Goal: Task Accomplishment & Management: Complete application form

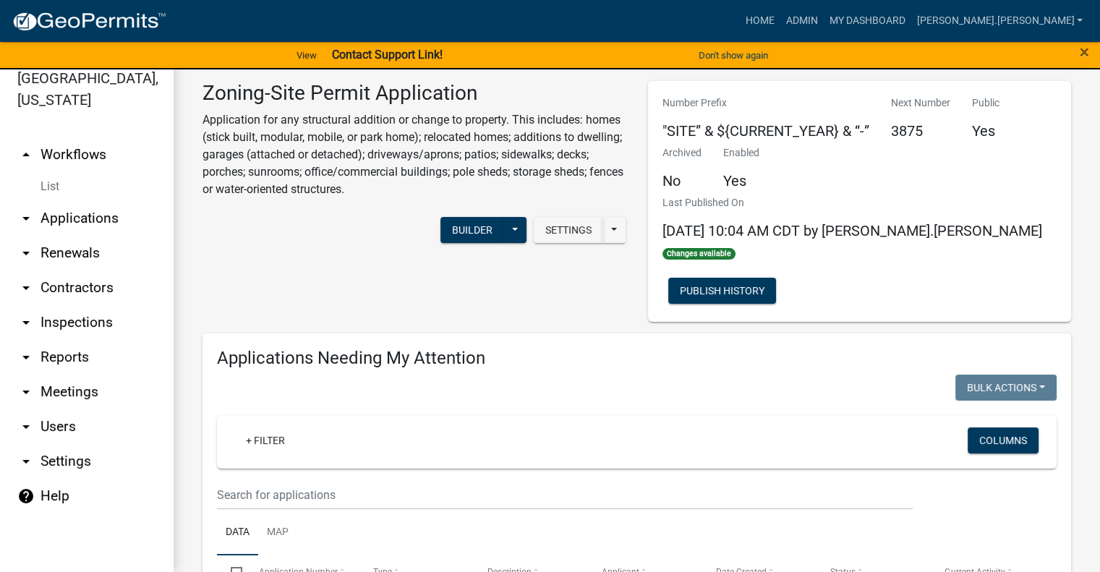
scroll to position [1707, 0]
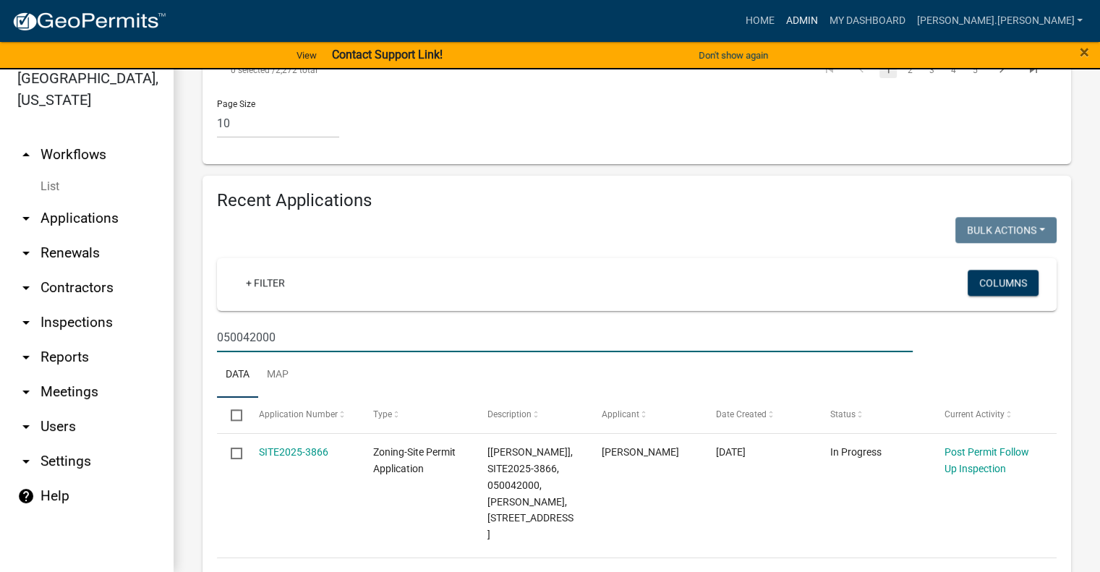
click at [823, 16] on link "Admin" at bounding box center [801, 20] width 43 height 27
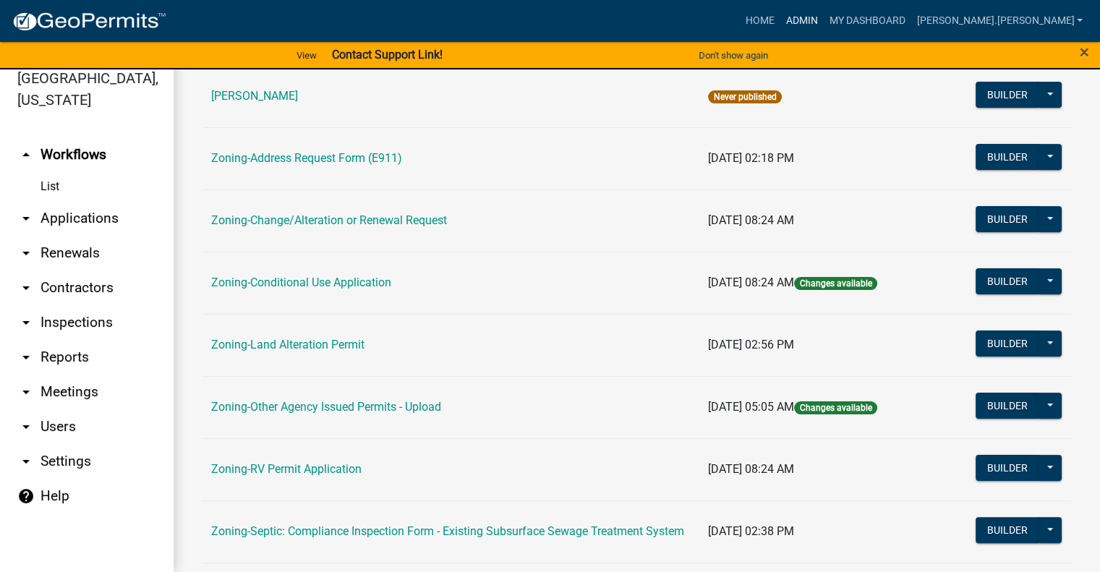
scroll to position [434, 0]
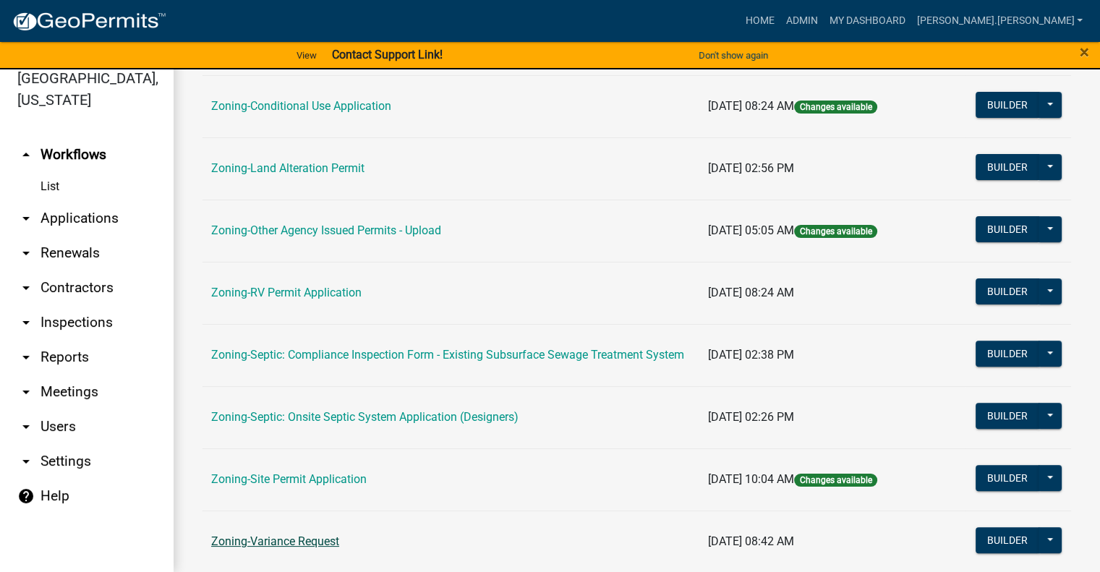
click at [258, 543] on link "Zoning-Variance Request" at bounding box center [275, 542] width 128 height 14
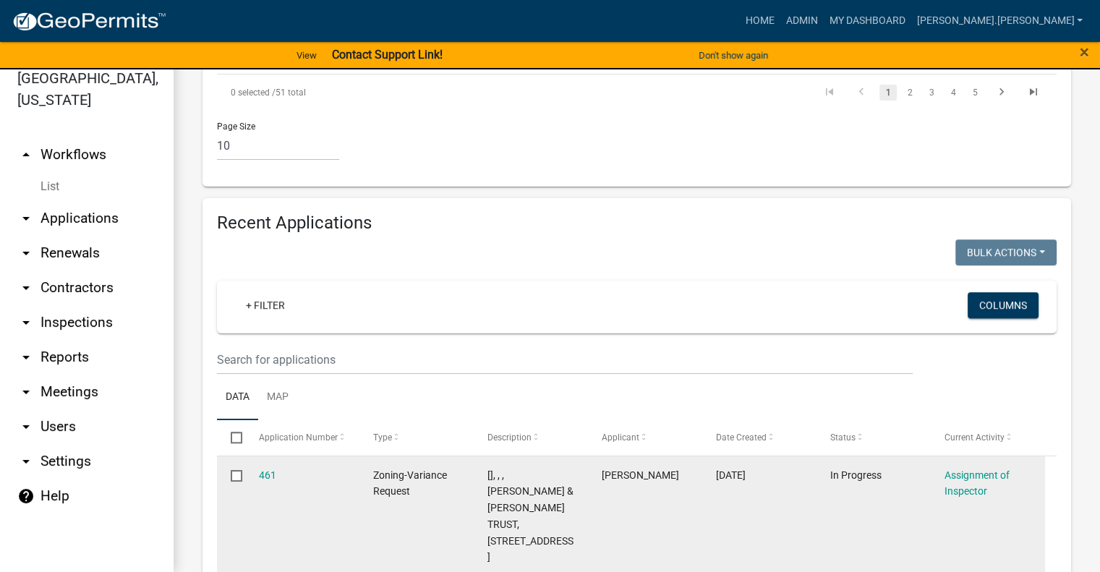
scroll to position [1591, 0]
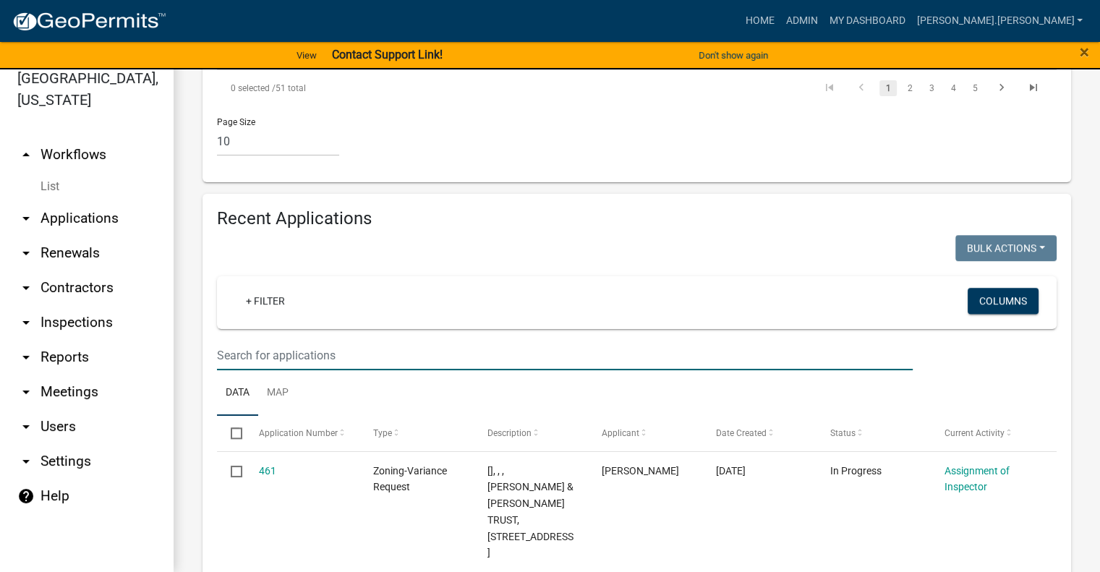
click at [295, 341] on input "text" at bounding box center [565, 356] width 696 height 30
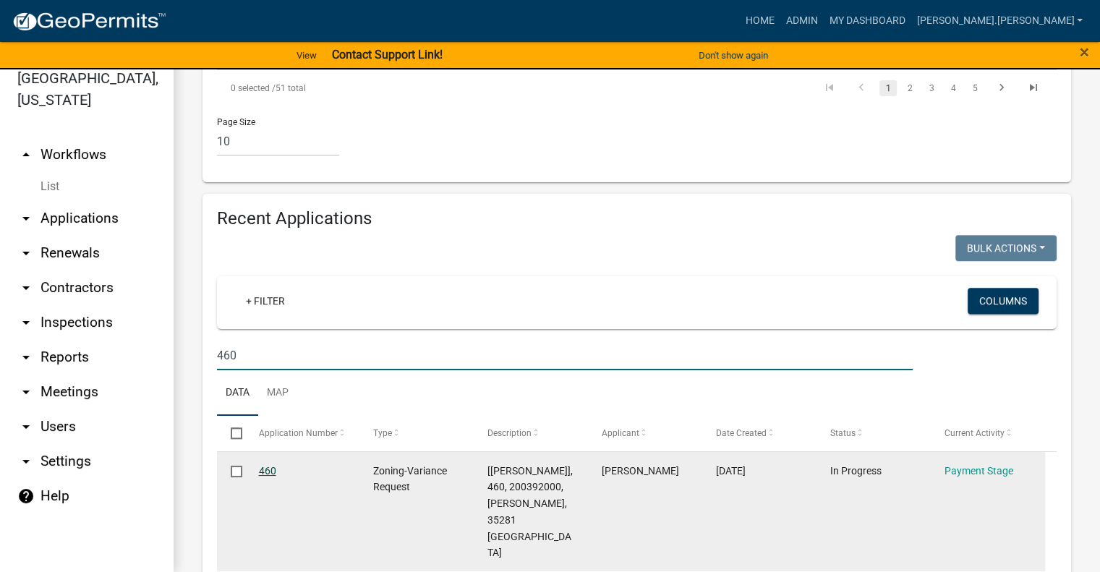
type input "460"
click at [269, 465] on link "460" at bounding box center [267, 471] width 17 height 12
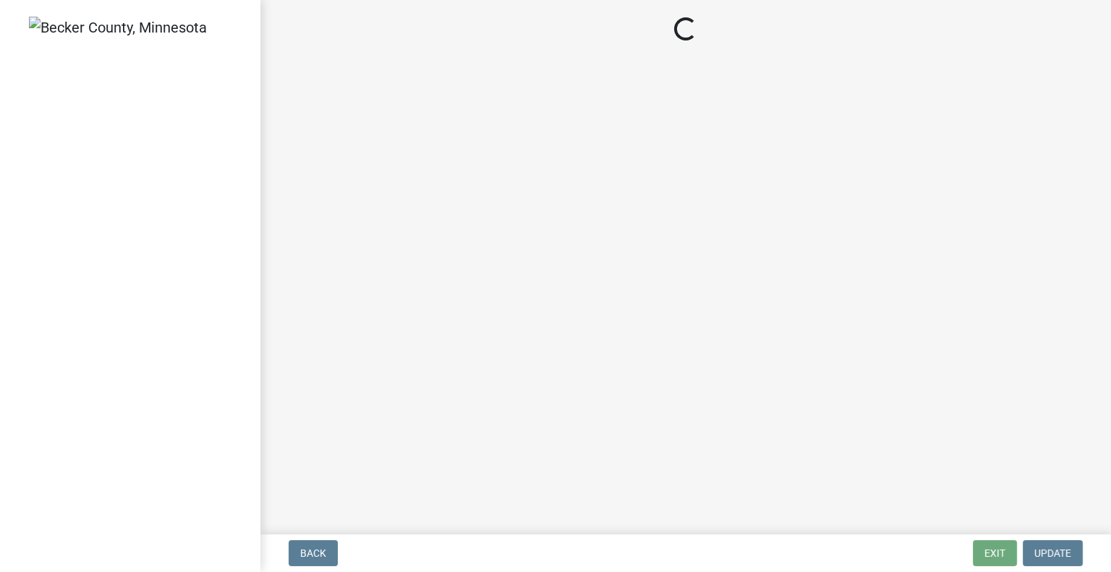
select select "3: 3"
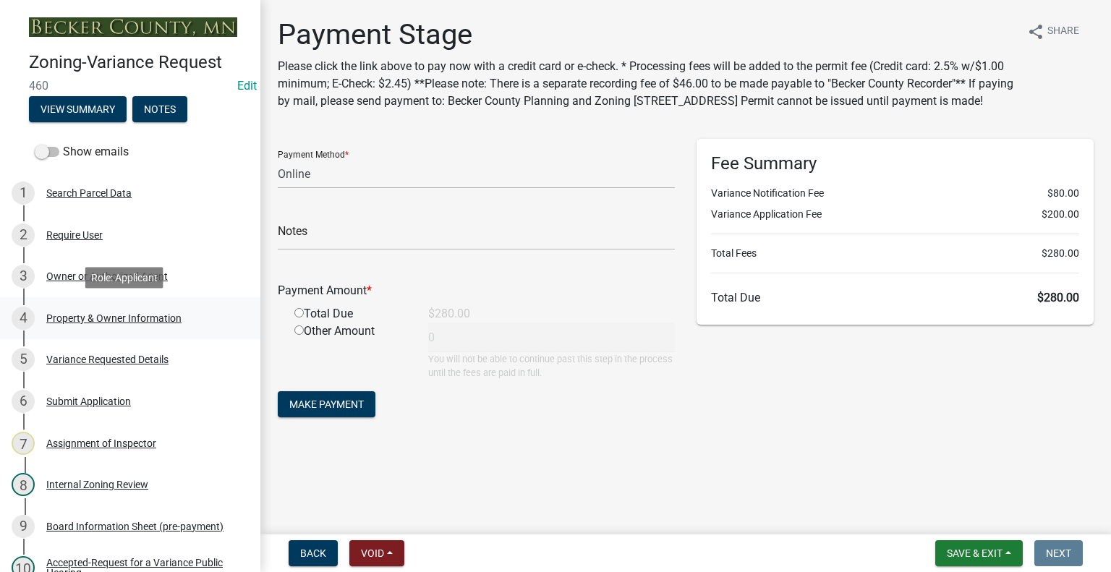
click at [113, 316] on div "Property & Owner Information" at bounding box center [113, 318] width 135 height 10
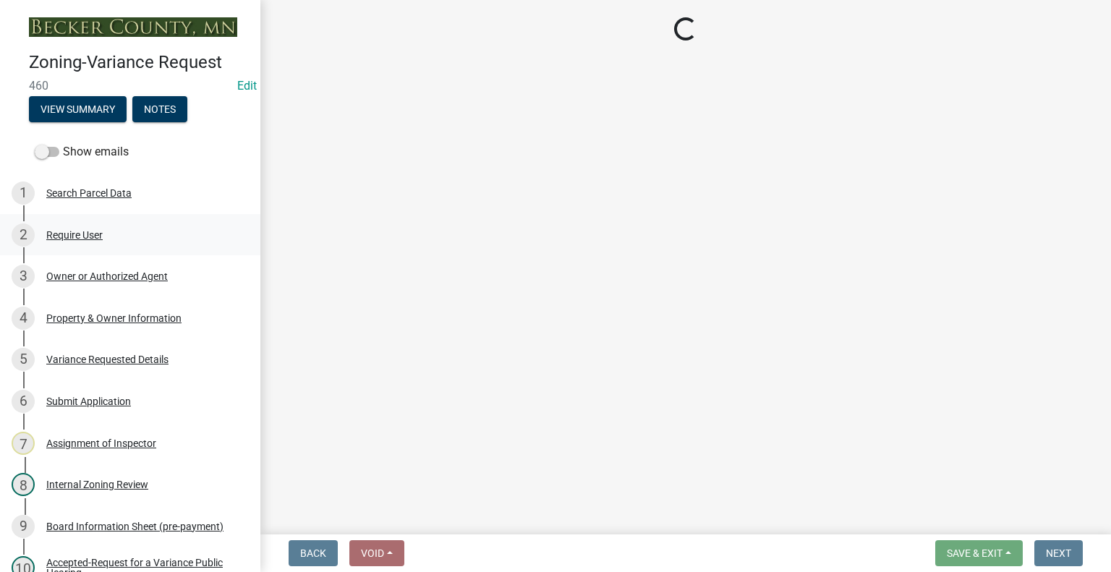
select select "ebfcbacf-82d2-4b94-bde2-6484bc935ede"
select select "bb95c6c5-6f3f-40cc-a012-f40fd26c0c0c"
select select "8d5cb961-90f6-4593-998a-e9fa792b70fb"
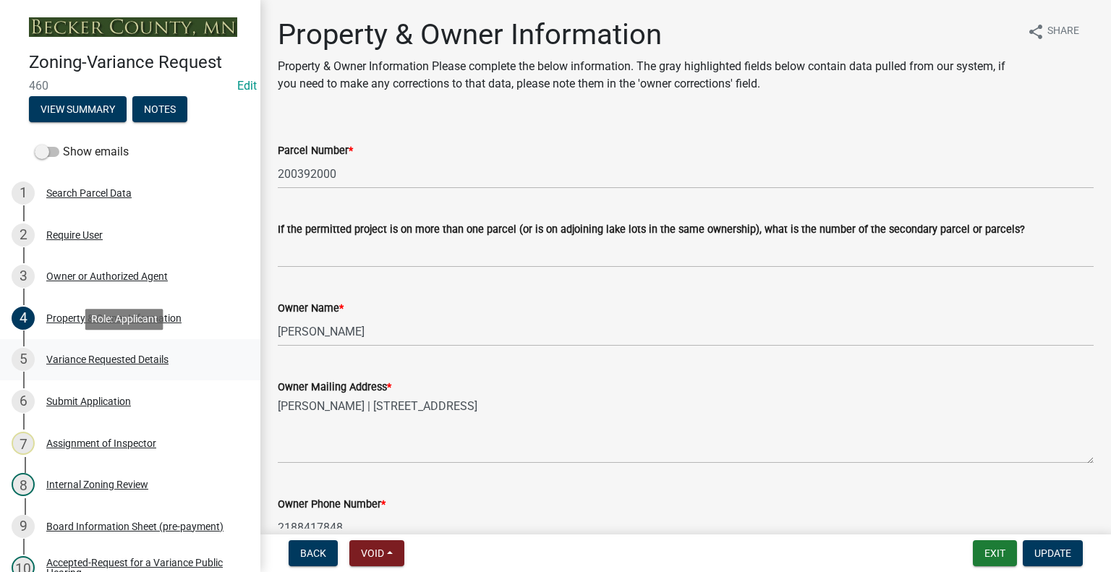
click at [148, 354] on div "Variance Requested Details" at bounding box center [107, 359] width 122 height 10
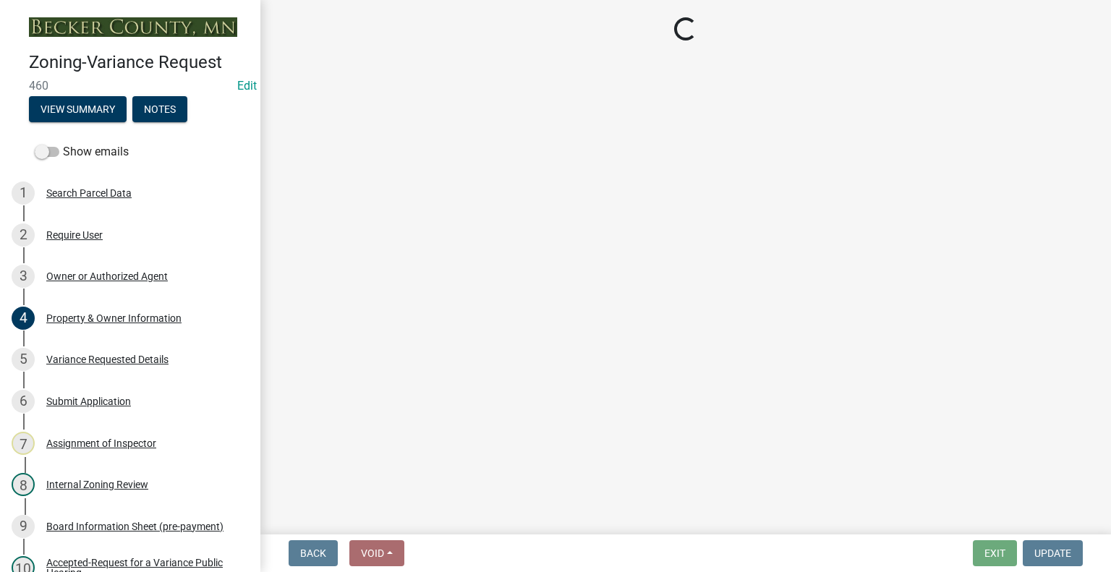
select select "edc6b78d-c029-41a6-a436-e6f76b5f0855"
select select "15bf2cec-1ca8-47a3-85db-999609351cbd"
select select "7b4e921e-23d5-43ad-813a-b7a6ebdae9a4"
select select "bb2b5e43-03c1-4874-9abf-a65f400af928"
select select "8ea3e6c3-8fed-4904-aa20-2f643744aa0c"
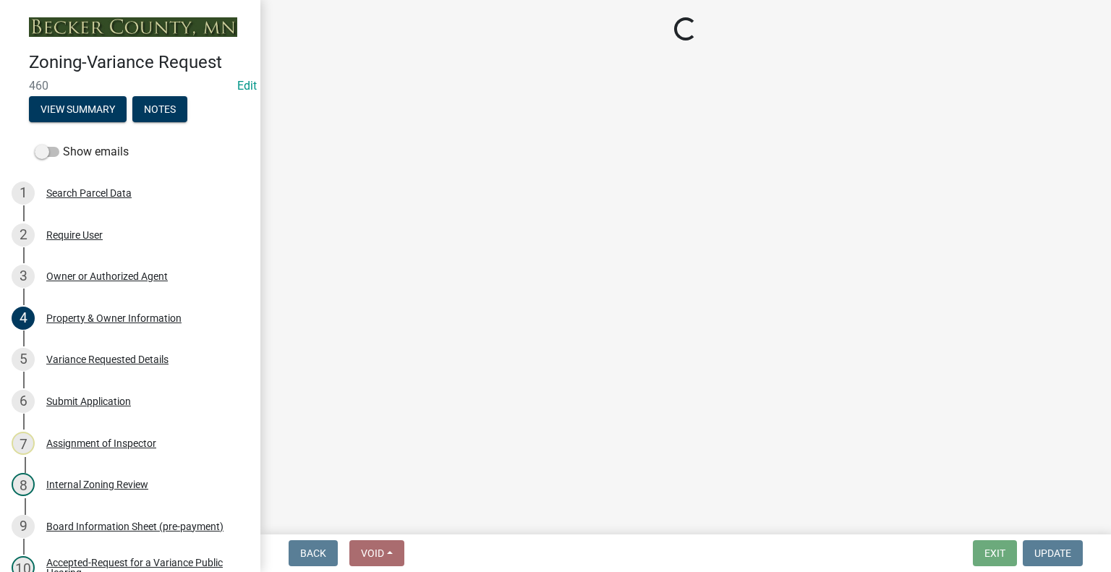
select select "860afd09-da87-482b-bca4-413f5cf53582"
select select "ee8740c3-f4d5-48cf-ad42-c8f7342b480c"
select select "1aa51e34-4f0a-4095-a3f3-287665056048"
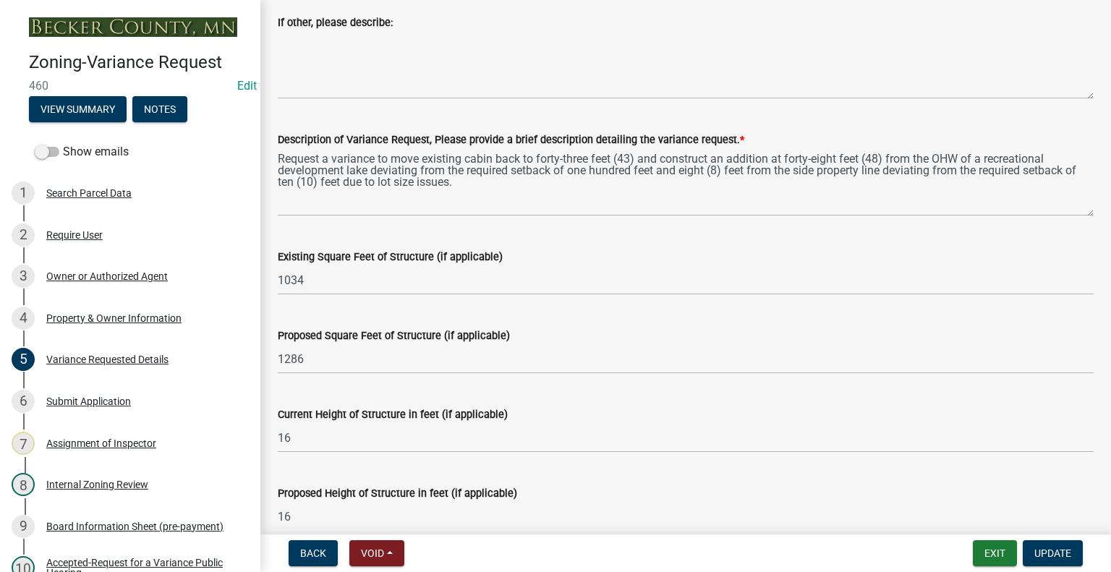
scroll to position [1085, 0]
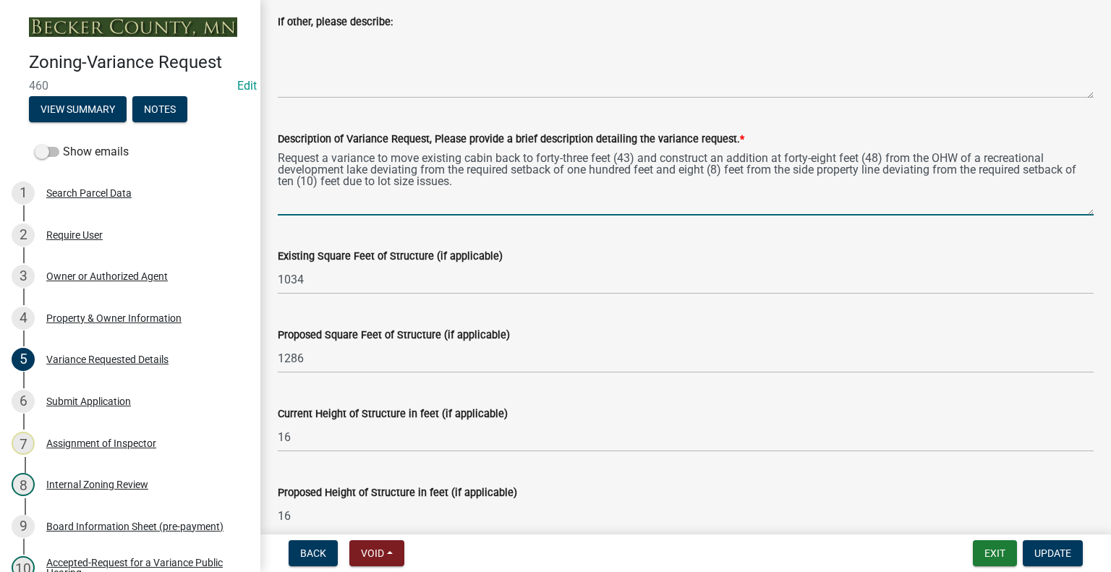
click at [298, 205] on textarea "Request a variance to move existing cabin back to forty-three feet (43) and con…" at bounding box center [686, 182] width 816 height 68
click at [514, 185] on textarea "Request a variance to move existing cabin back to forty-three feet (43) and con…" at bounding box center [686, 182] width 816 height 68
click at [552, 198] on textarea "Request a variance to move existing cabin back to forty-three feet (43) and con…" at bounding box center [686, 182] width 816 height 68
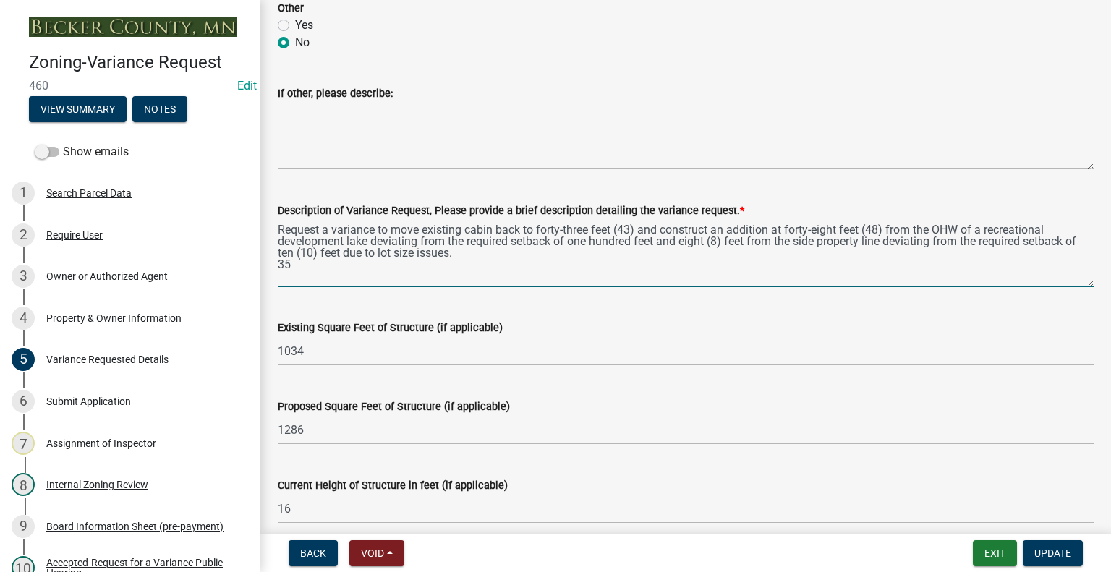
scroll to position [1013, 0]
click at [520, 231] on textarea "Request a variance to move existing cabin back to forty-three feet (43) and con…" at bounding box center [686, 254] width 816 height 68
click at [763, 232] on textarea "Request a variance to move existing cabin back from thirty-five (35) feet to fo…" at bounding box center [686, 254] width 816 height 68
click at [923, 229] on textarea "Request a variance to move existing cabin back from thirty-five (35) feet to fo…" at bounding box center [686, 254] width 816 height 68
click at [1000, 226] on textarea "Request a variance to move existing cabin back from thirty-five (35) feet to fo…" at bounding box center [686, 254] width 816 height 68
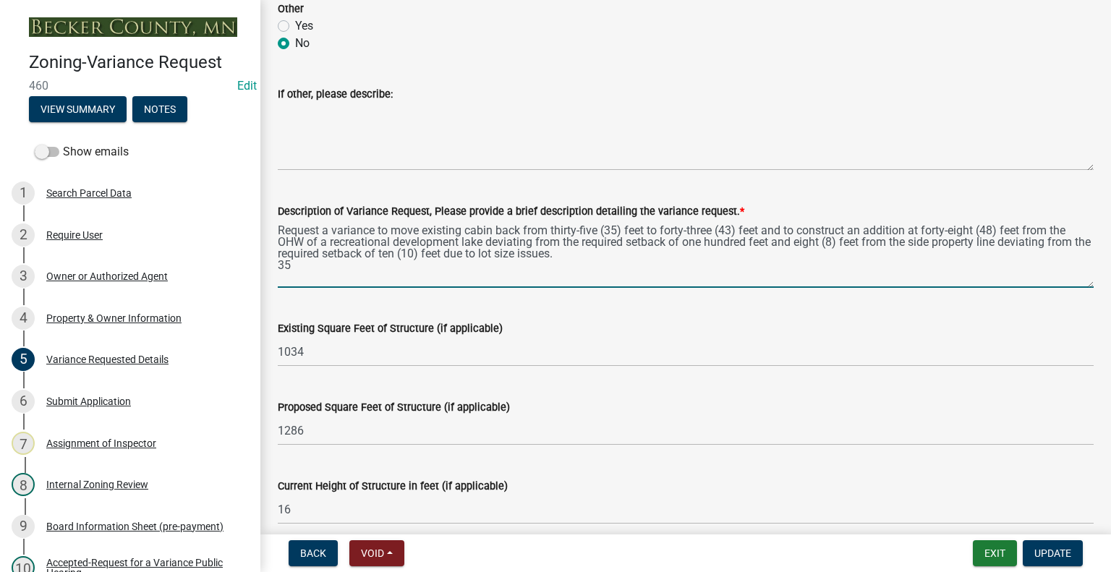
click at [740, 231] on textarea "Request a variance to move existing cabin back from thirty-five (35) feet to fo…" at bounding box center [686, 254] width 816 height 68
click at [514, 239] on textarea "Request a variance to move existing cabin back from thirty-five (35) feet to fo…" at bounding box center [686, 254] width 816 height 68
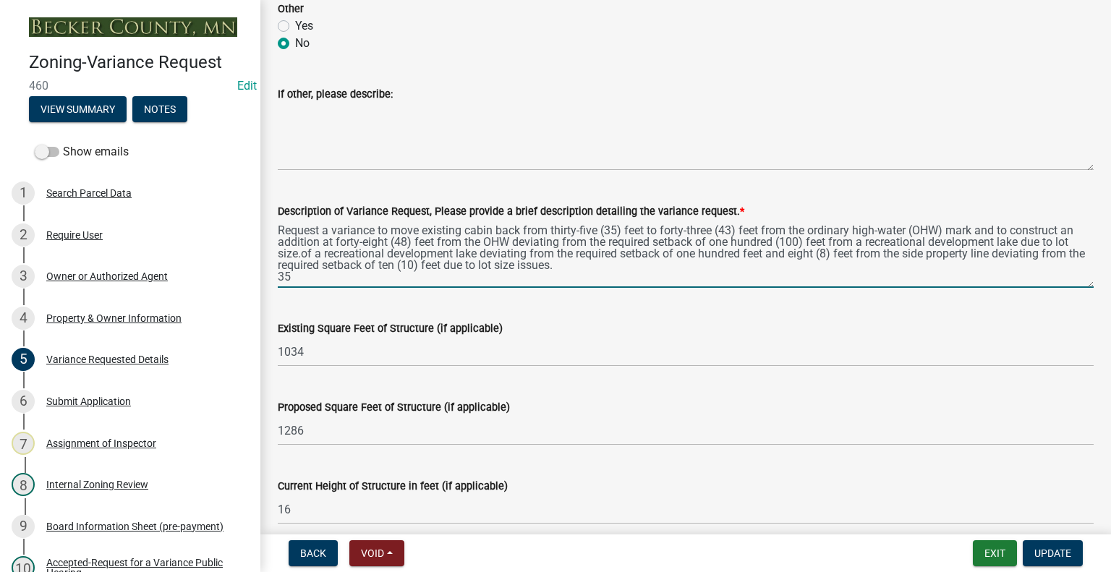
drag, startPoint x: 297, startPoint y: 284, endPoint x: 304, endPoint y: 254, distance: 31.2
click at [302, 254] on textarea "Request a variance to move existing cabin back from thirty-five (35) feet to fo…" at bounding box center [686, 254] width 816 height 68
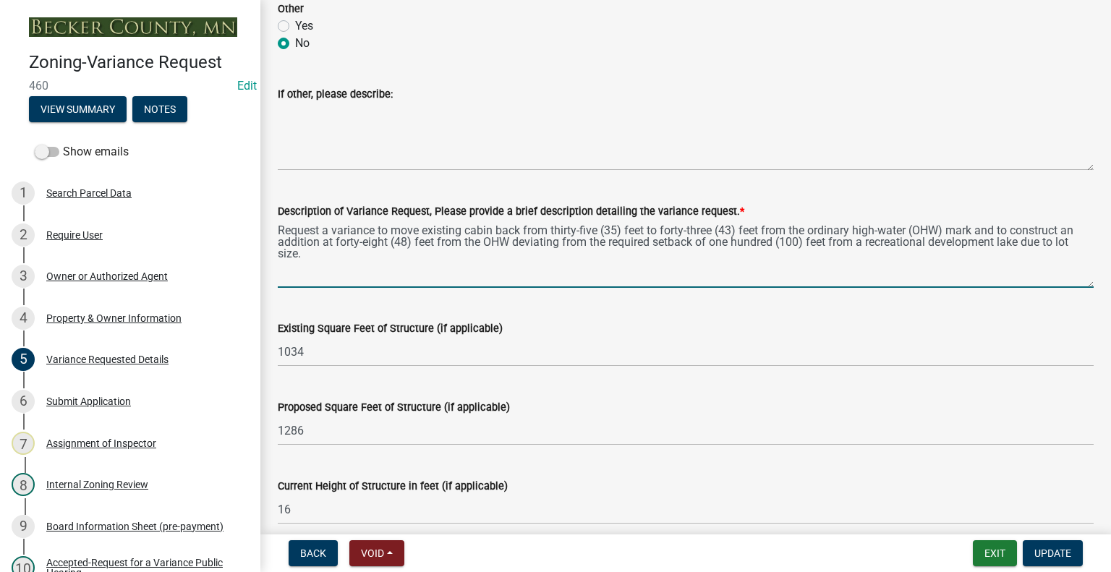
drag, startPoint x: 422, startPoint y: 232, endPoint x: 422, endPoint y: 213, distance: 19.5
click at [422, 228] on textarea "Request a variance to move existing cabin back from thirty-five (35) feet to fo…" at bounding box center [686, 254] width 816 height 68
drag, startPoint x: 525, startPoint y: 243, endPoint x: 538, endPoint y: 209, distance: 36.4
click at [526, 243] on textarea "Request a variance to move an existing cabin back from thirty-five (35) feet to…" at bounding box center [686, 254] width 816 height 68
drag, startPoint x: 900, startPoint y: 247, endPoint x: 901, endPoint y: 233, distance: 13.8
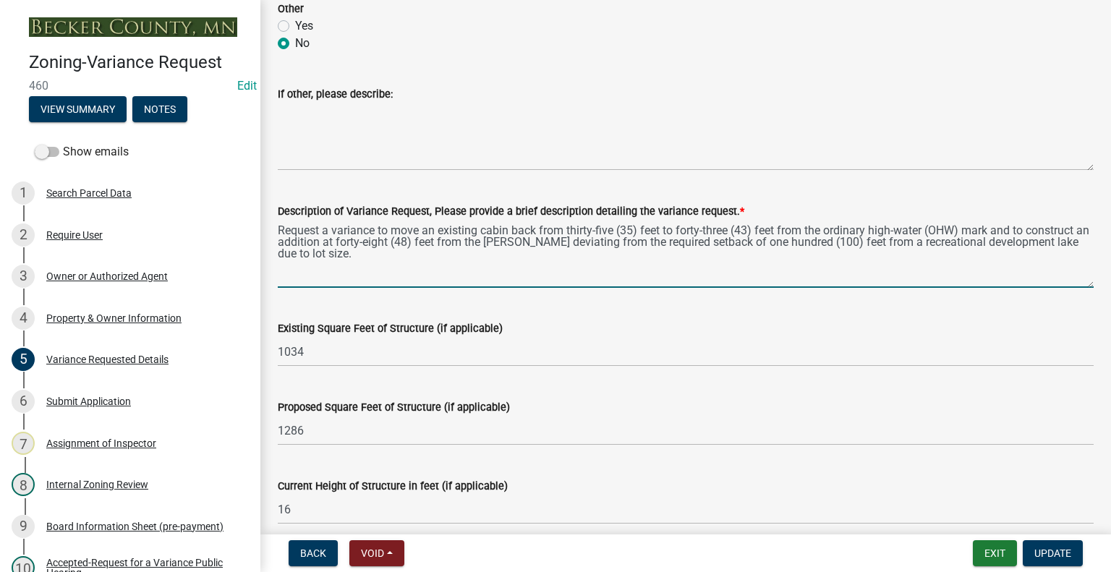
click at [900, 245] on textarea "Request a variance to move an existing cabin back from thirty-five (35) feet to…" at bounding box center [686, 254] width 816 height 68
click at [909, 240] on textarea "Request a variance to move an existing cabin back from thirty-five (35) feet to…" at bounding box center [686, 254] width 816 height 68
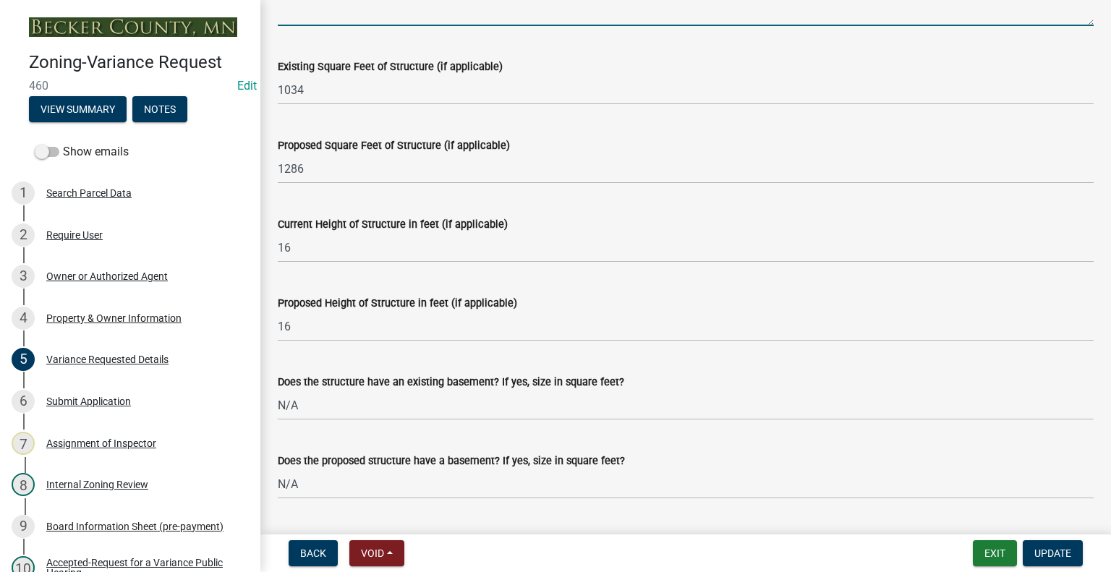
scroll to position [1230, 0]
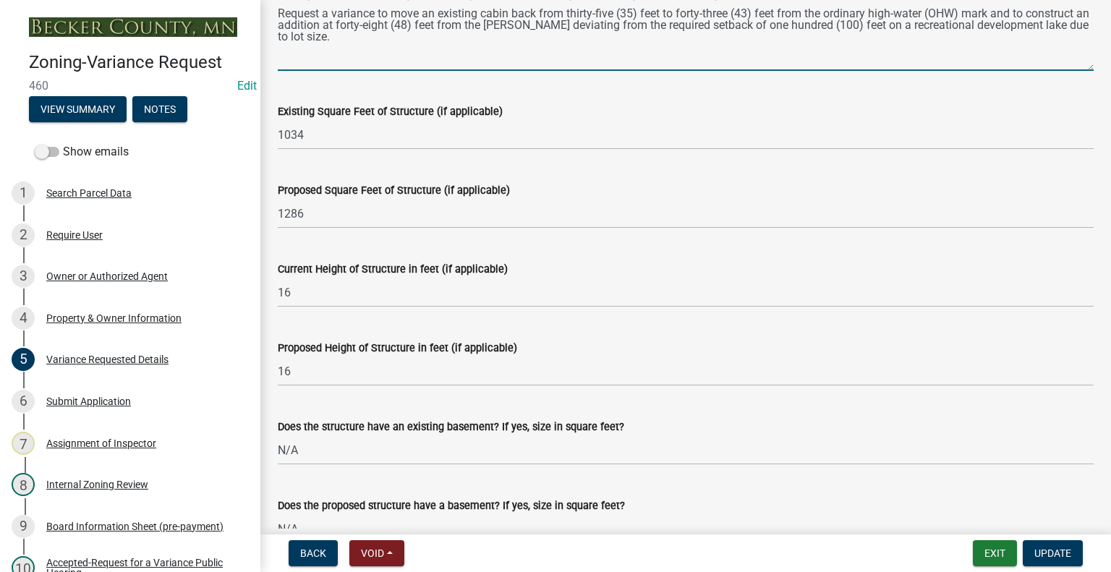
click at [336, 23] on textarea "Request a variance to move an existing cabin back from thirty-five (35) feet to…" at bounding box center [686, 37] width 816 height 68
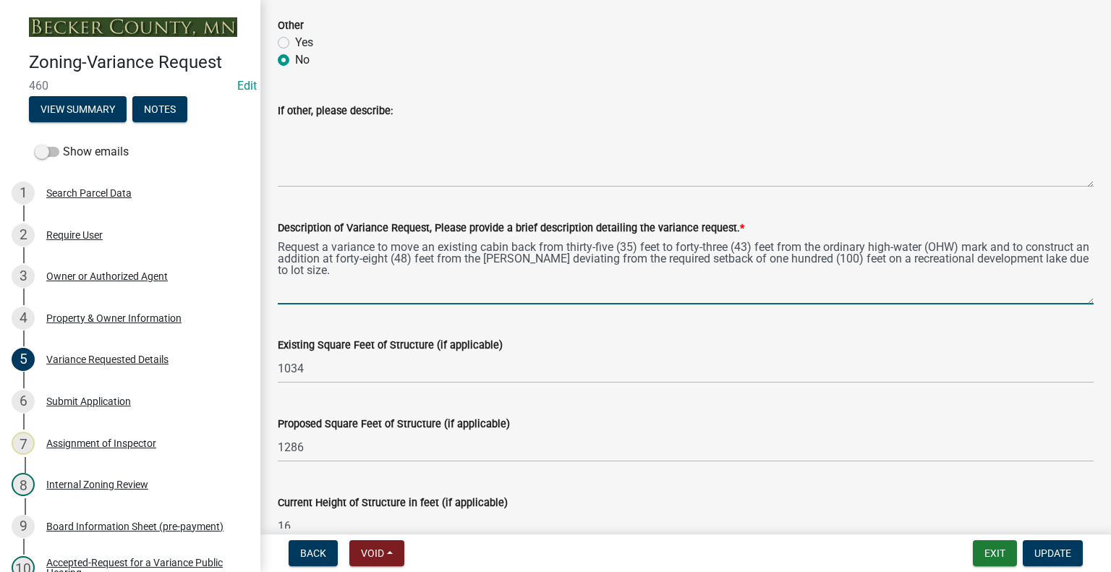
scroll to position [1085, 0]
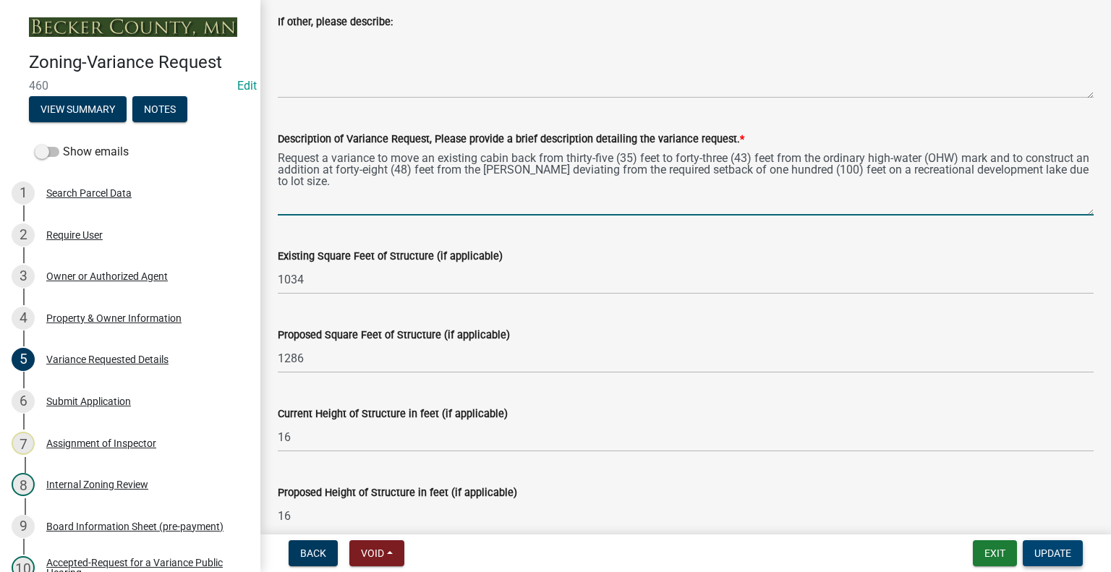
type textarea "Request a variance to move an existing cabin back from thirty-five (35) feet to…"
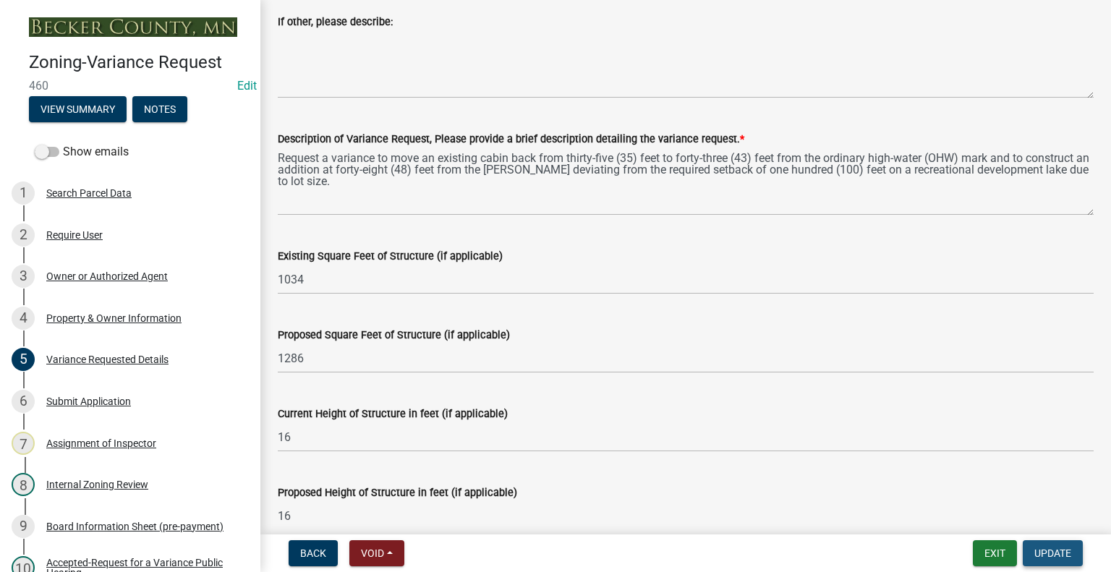
click at [1050, 551] on span "Update" at bounding box center [1052, 554] width 37 height 12
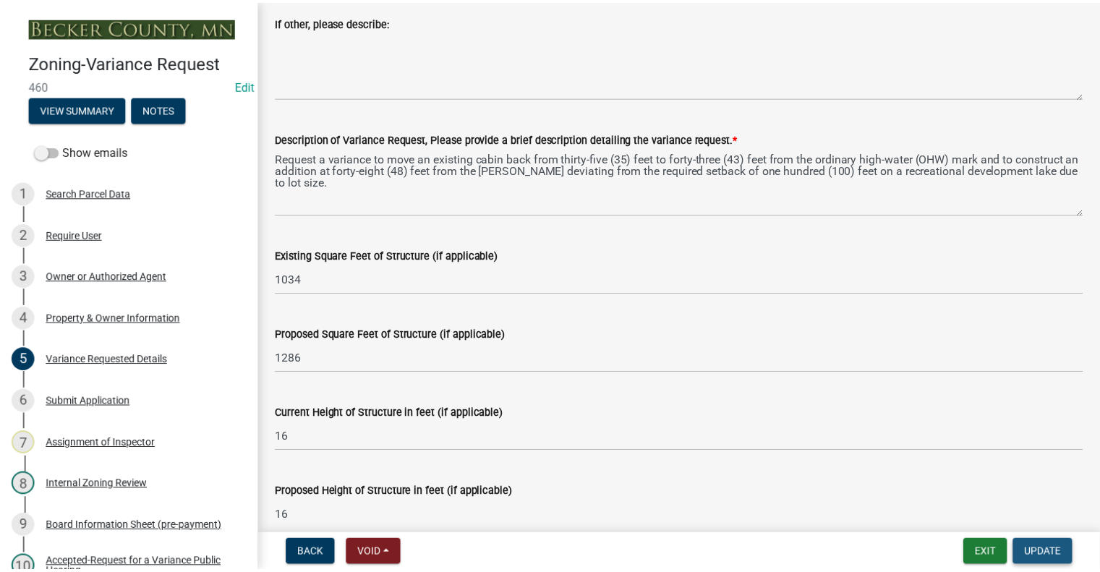
scroll to position [0, 0]
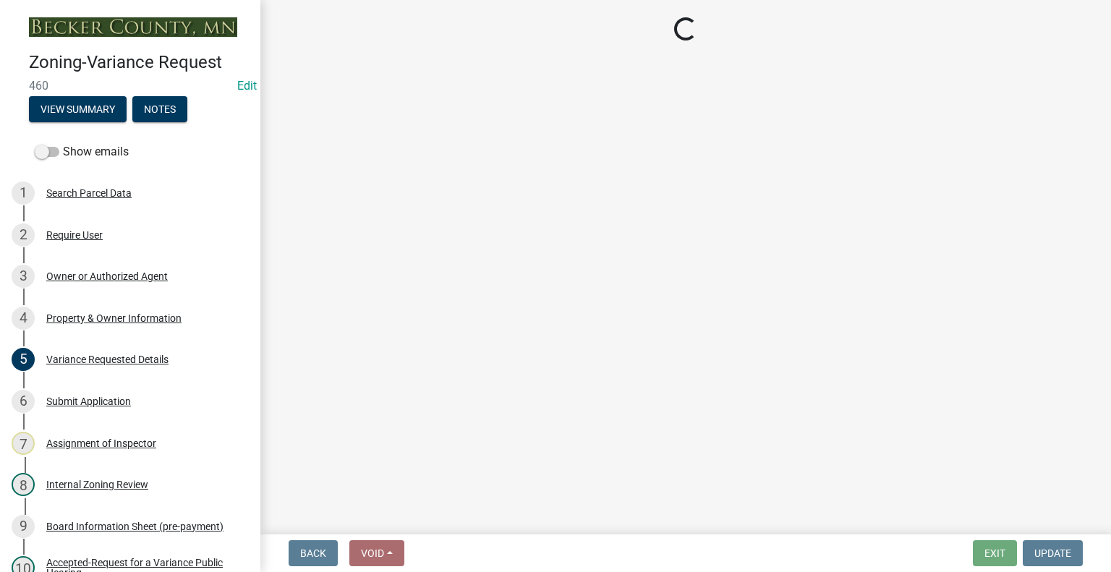
select select "3: 3"
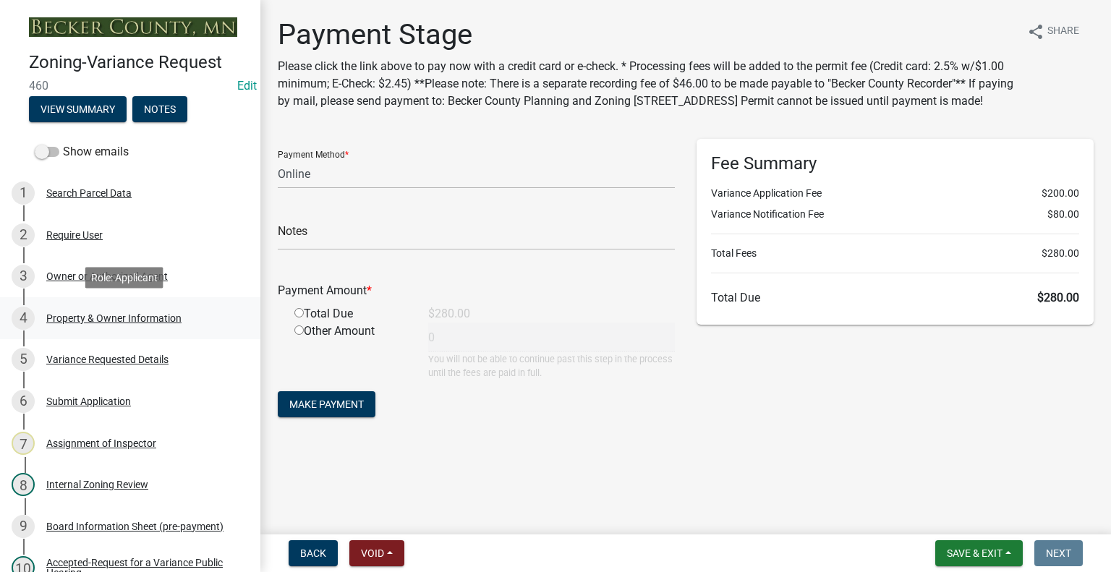
click at [103, 310] on div "4 Property & Owner Information" at bounding box center [125, 318] width 226 height 23
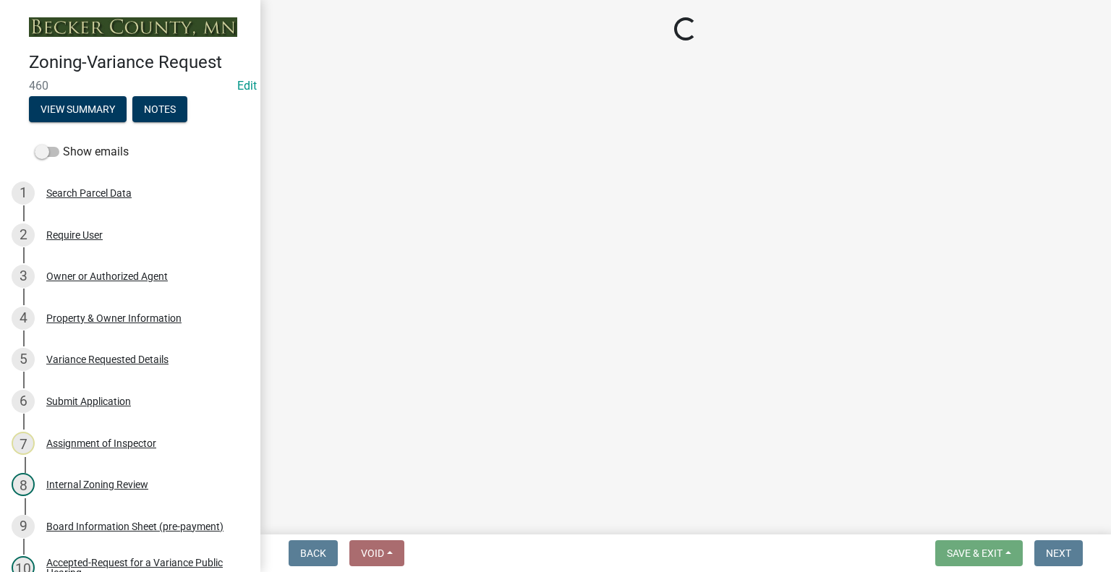
select select "ebfcbacf-82d2-4b94-bde2-6484bc935ede"
select select "bb95c6c5-6f3f-40cc-a012-f40fd26c0c0c"
select select "8d5cb961-90f6-4593-998a-e9fa792b70fb"
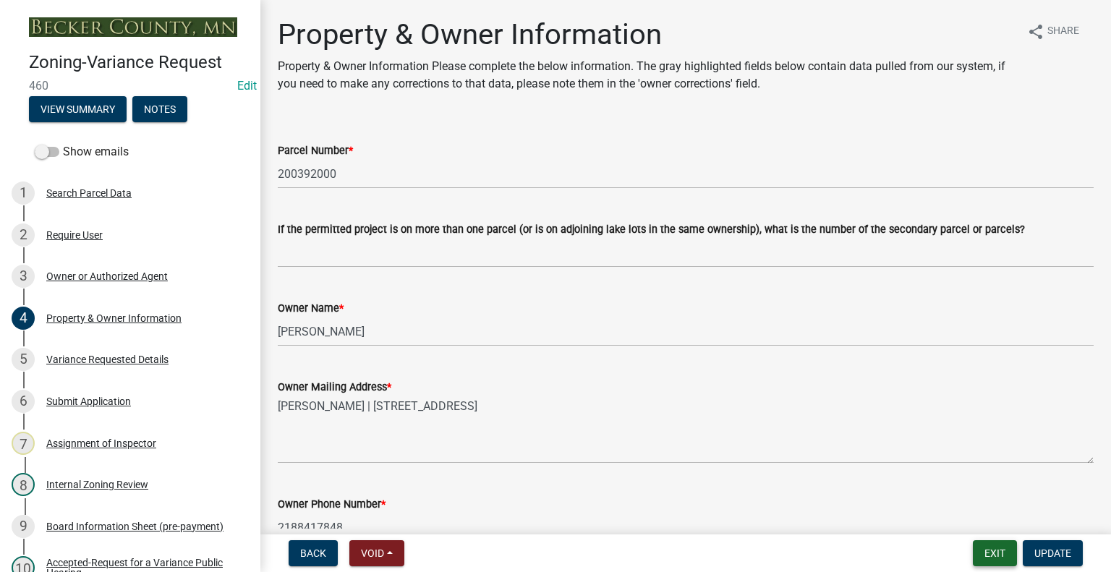
click at [995, 549] on button "Exit" at bounding box center [995, 553] width 44 height 26
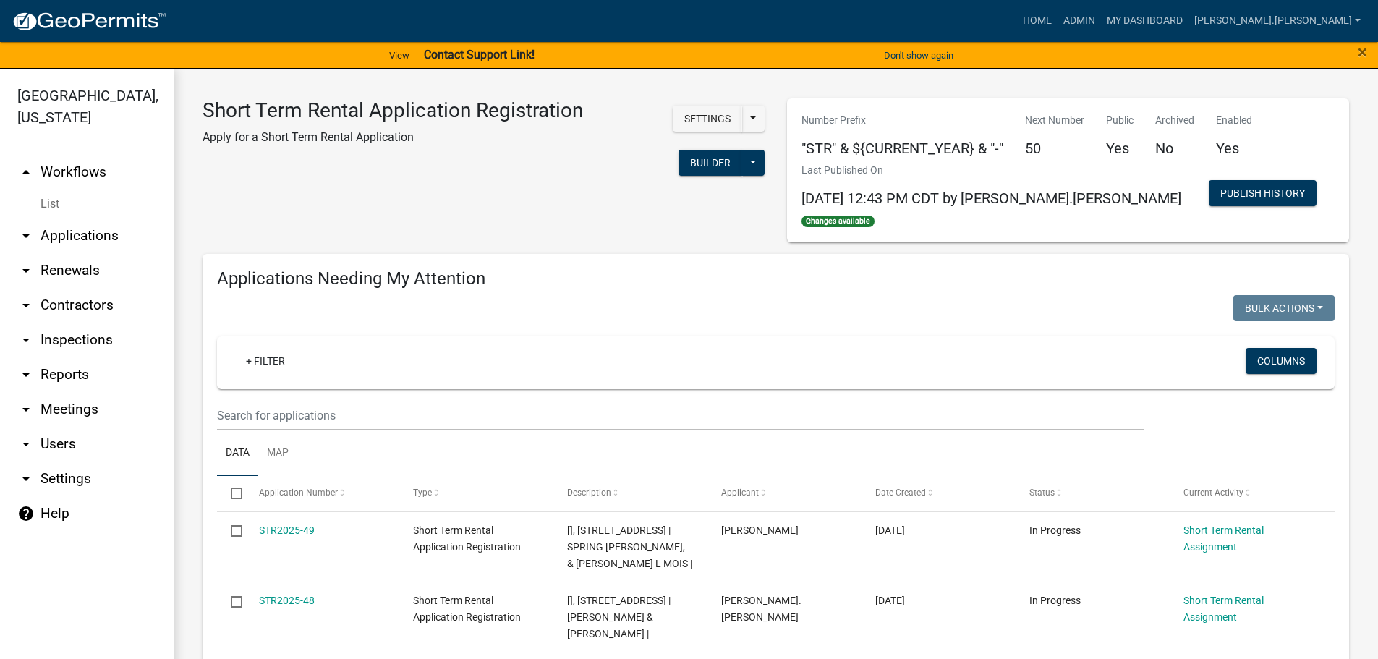
scroll to position [247, 0]
